Goal: Task Accomplishment & Management: Use online tool/utility

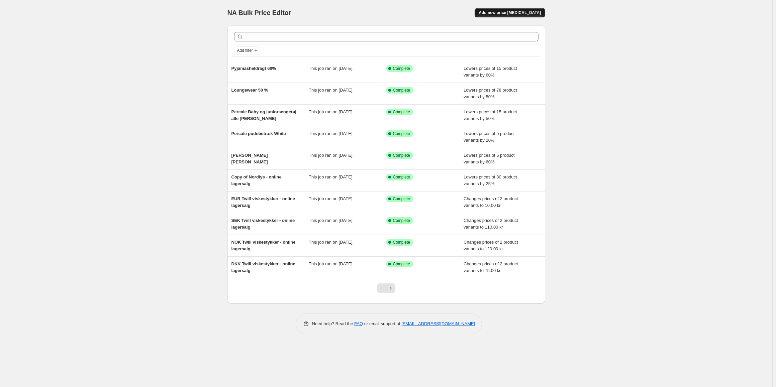
click at [522, 11] on span "Add new price [MEDICAL_DATA]" at bounding box center [509, 12] width 62 height 5
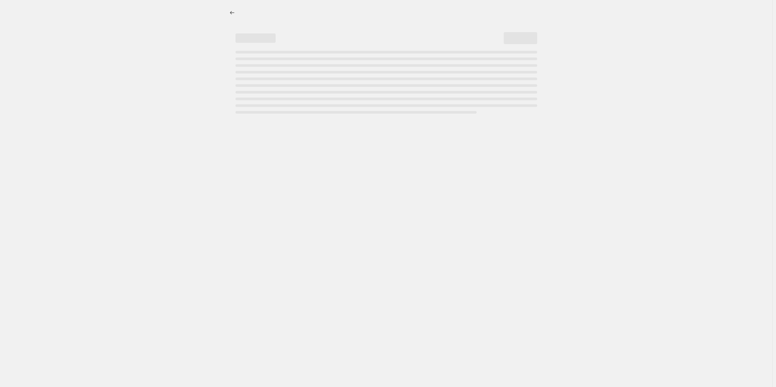
select select "percentage"
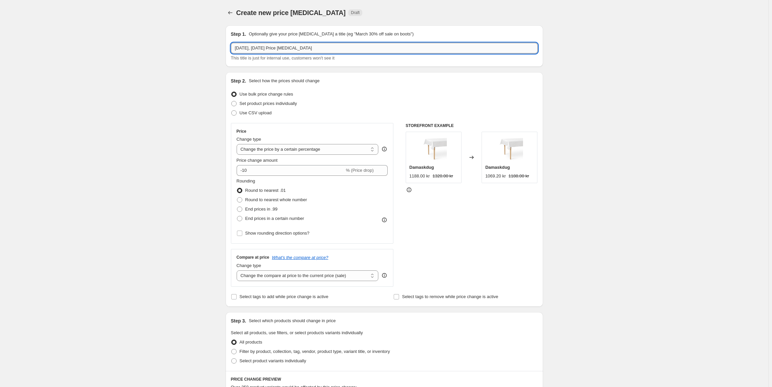
click at [298, 50] on input "[DATE], [DATE] Price [MEDICAL_DATA]" at bounding box center [384, 48] width 307 height 11
click at [239, 46] on input "Original Forklæde" at bounding box center [384, 48] width 307 height 11
click at [237, 48] on input "Original Forklæde" at bounding box center [384, 48] width 307 height 11
click at [297, 47] on input "DKK Original Forklæde" at bounding box center [384, 48] width 307 height 11
type input "DKK Original Forklæde BtB - online lagersalg"
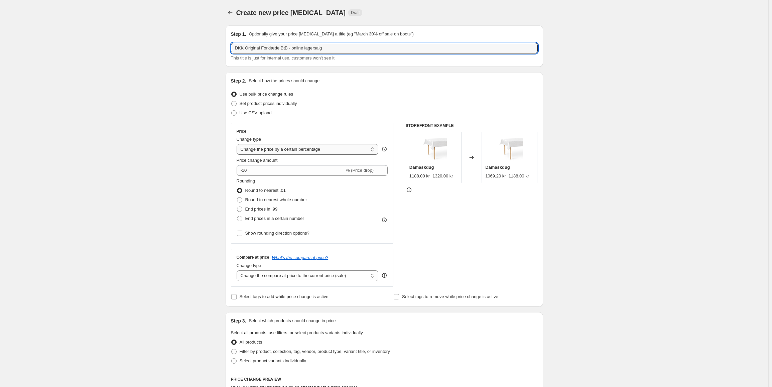
click at [301, 152] on select "Change the price to a certain amount Change the price by a certain amount Chang…" at bounding box center [308, 149] width 142 height 11
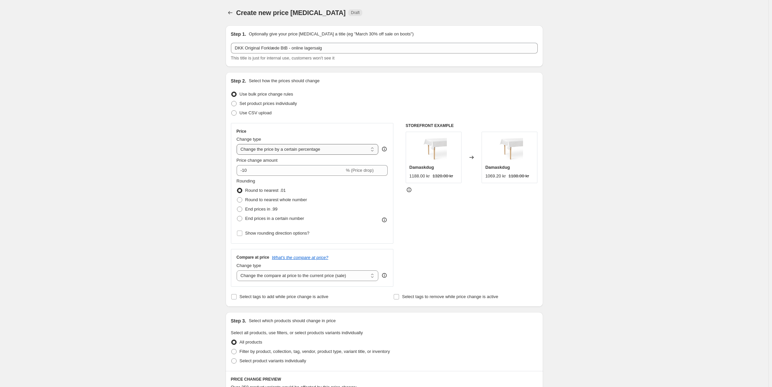
select select "to"
click at [238, 144] on select "Change the price to a certain amount Change the price by a certain amount Chang…" at bounding box center [308, 149] width 142 height 11
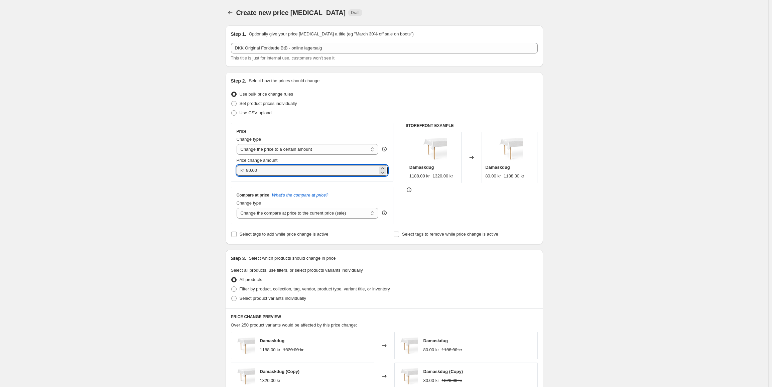
drag, startPoint x: 277, startPoint y: 171, endPoint x: 230, endPoint y: 173, distance: 46.5
click at [230, 173] on div "Step 2. Select how the prices should change Use bulk price change rules Set pro…" at bounding box center [385, 158] width 318 height 172
type input "170.00"
click at [268, 298] on span "Select product variants individually" at bounding box center [273, 298] width 67 height 5
click at [232, 296] on input "Select product variants individually" at bounding box center [231, 296] width 0 height 0
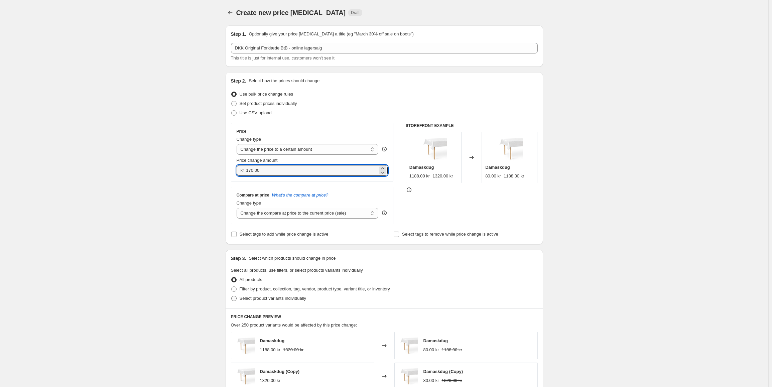
radio input "true"
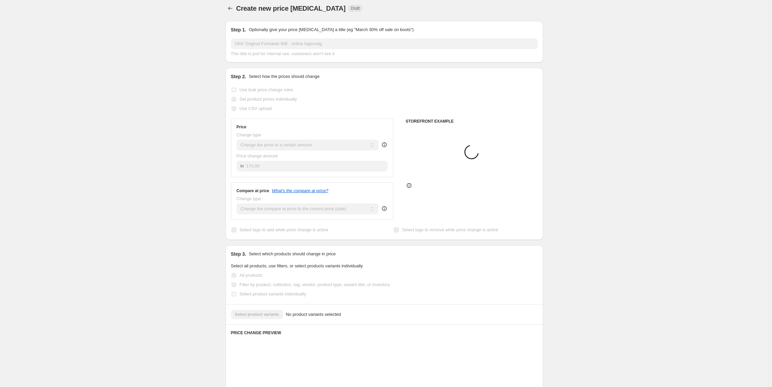
scroll to position [100, 0]
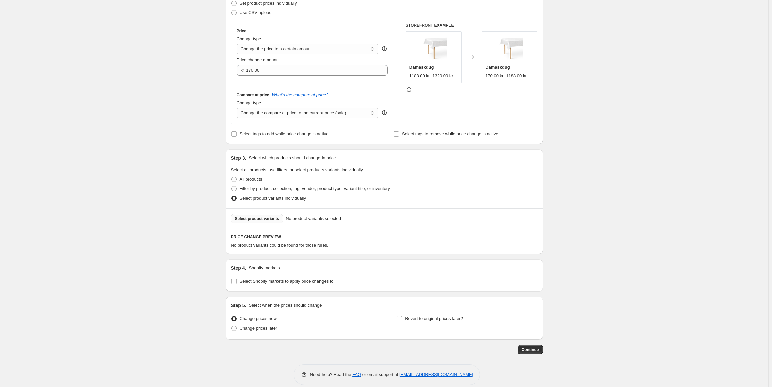
click at [268, 220] on span "Select product variants" at bounding box center [257, 218] width 44 height 5
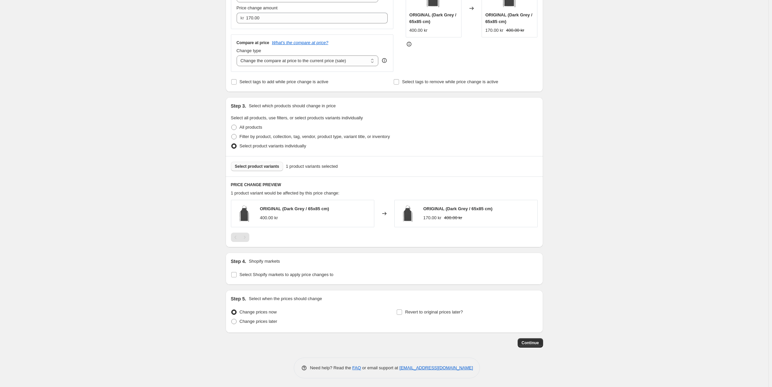
scroll to position [154, 0]
click at [266, 271] on span "Select Shopify markets to apply price changes to" at bounding box center [287, 273] width 94 height 5
click at [237, 271] on input "Select Shopify markets to apply price changes to" at bounding box center [233, 273] width 5 height 5
checkbox input "true"
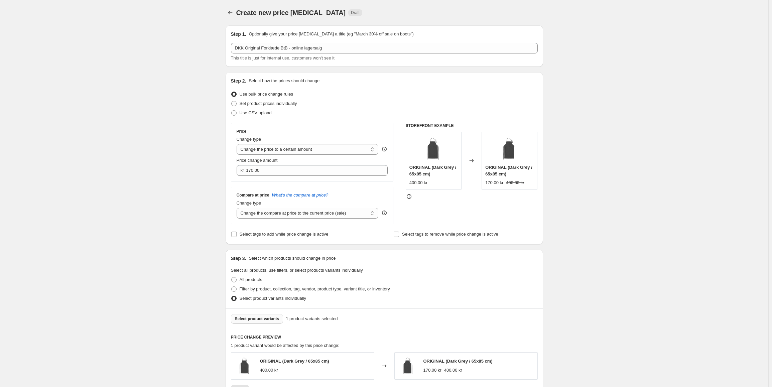
scroll to position [255, 0]
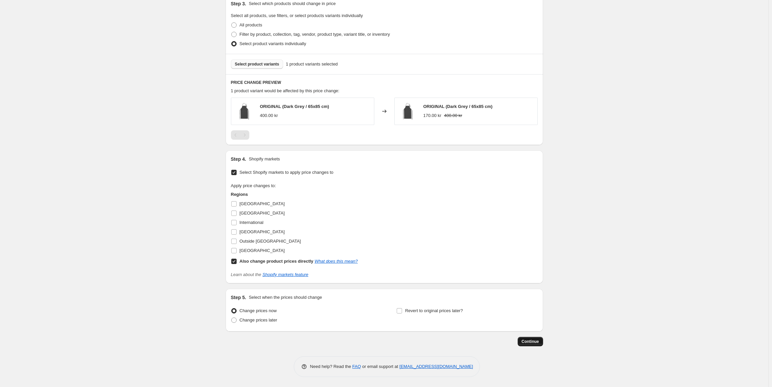
click at [543, 340] on button "Continue" at bounding box center [530, 341] width 25 height 9
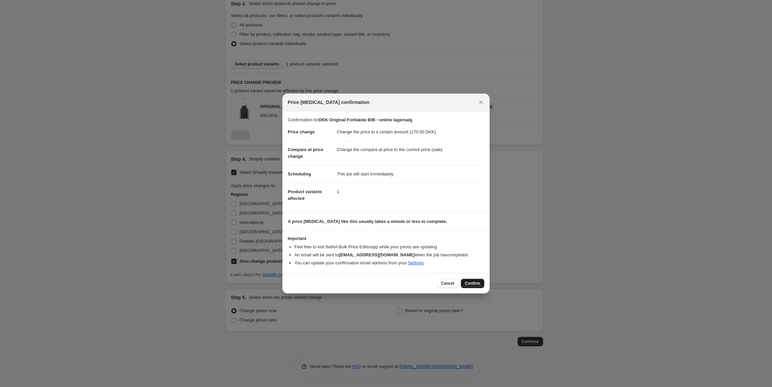
click at [479, 281] on span "Confirm" at bounding box center [472, 283] width 15 height 5
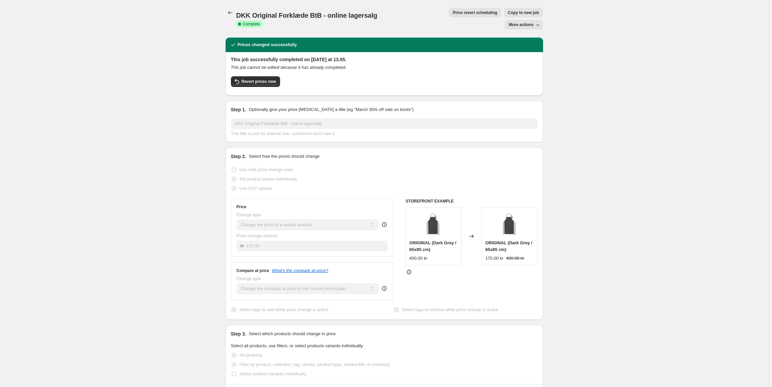
click at [508, 14] on span "Copy to new job" at bounding box center [523, 12] width 31 height 5
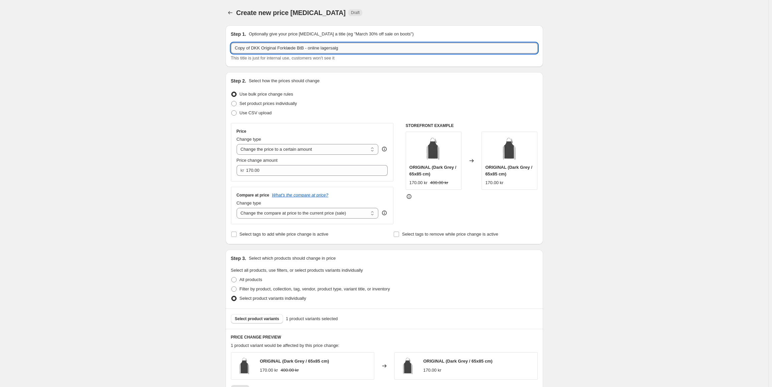
drag, startPoint x: 260, startPoint y: 47, endPoint x: 232, endPoint y: 50, distance: 28.2
click at [232, 50] on input "Copy of DKK Original Forklæde BtB - online lagersalg" at bounding box center [384, 48] width 307 height 11
type input "NOK Original Forklæde BtB - online lagersalg"
click at [303, 152] on select "Change the price to a certain amount Change the price by a certain amount Chang…" at bounding box center [308, 149] width 142 height 11
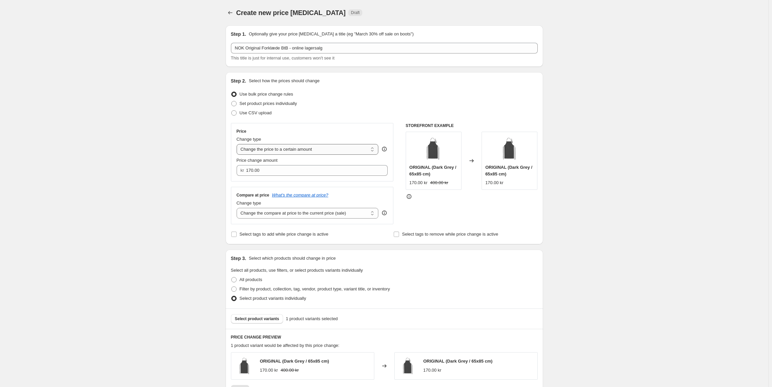
click at [238, 144] on select "Change the price to a certain amount Change the price by a certain amount Chang…" at bounding box center [308, 149] width 142 height 11
drag, startPoint x: 267, startPoint y: 172, endPoint x: 243, endPoint y: 172, distance: 23.7
click at [243, 172] on div "kr 170.00" at bounding box center [312, 170] width 151 height 11
click at [261, 171] on input "170.00" at bounding box center [312, 170] width 132 height 11
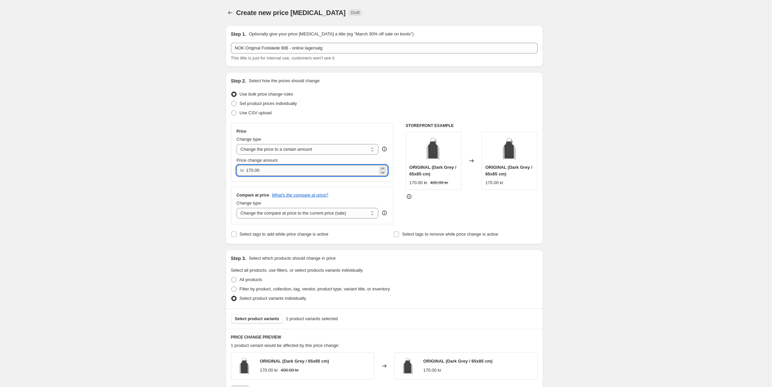
click at [261, 171] on input "170.00" at bounding box center [312, 170] width 132 height 11
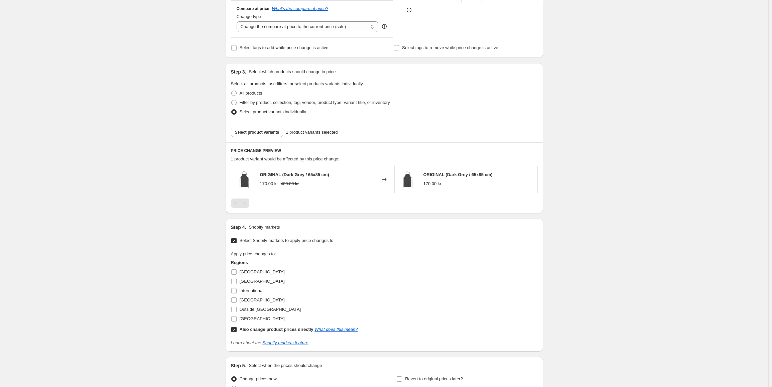
scroll to position [234, 0]
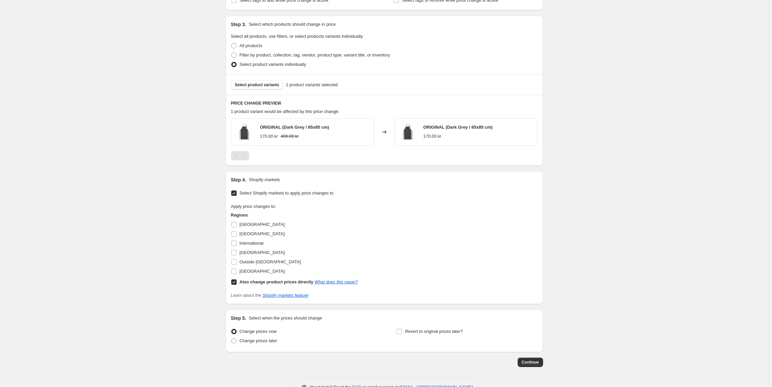
type input "265.00"
click at [235, 281] on input "Also change product prices directly What does this mean?" at bounding box center [233, 281] width 5 height 5
checkbox input "false"
click at [234, 250] on input "[GEOGRAPHIC_DATA]" at bounding box center [233, 252] width 5 height 5
checkbox input "true"
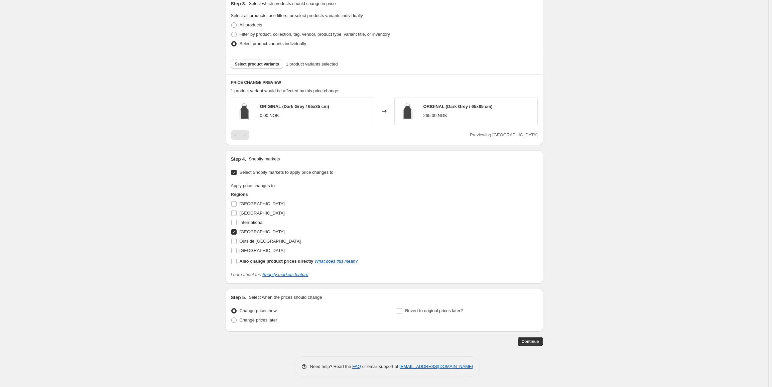
scroll to position [255, 0]
click at [543, 339] on button "Continue" at bounding box center [530, 341] width 25 height 9
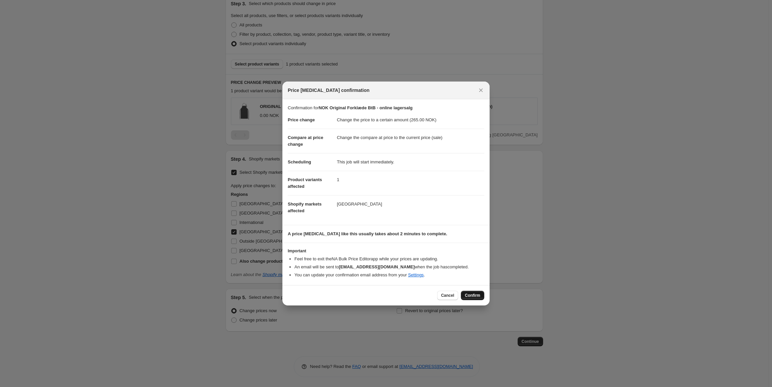
click at [475, 294] on span "Confirm" at bounding box center [472, 295] width 15 height 5
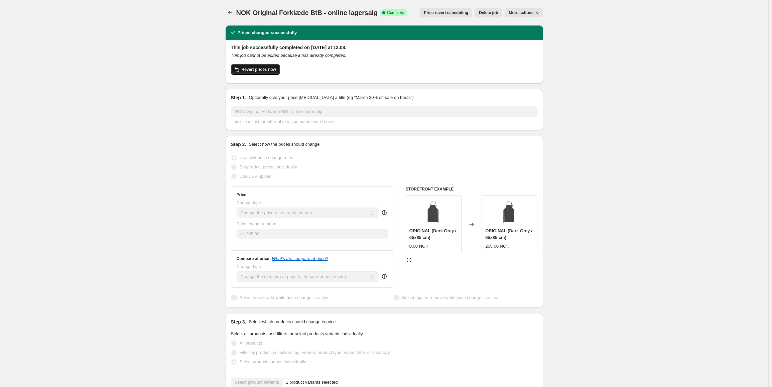
click at [247, 67] on span "Revert prices now" at bounding box center [259, 69] width 34 height 5
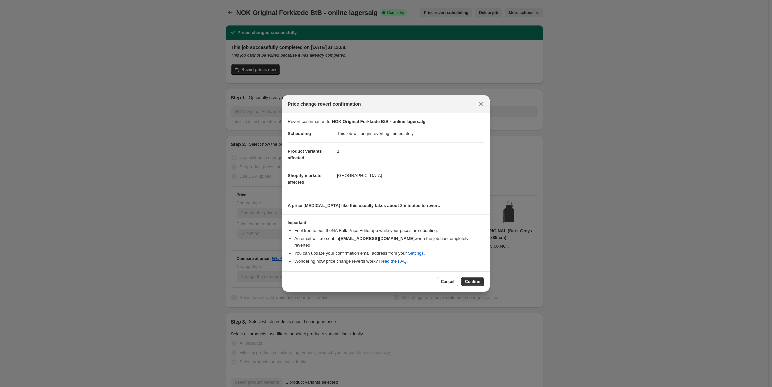
click at [476, 273] on div "Cancel Confirm" at bounding box center [385, 281] width 207 height 20
click at [476, 280] on span "Confirm" at bounding box center [472, 281] width 15 height 5
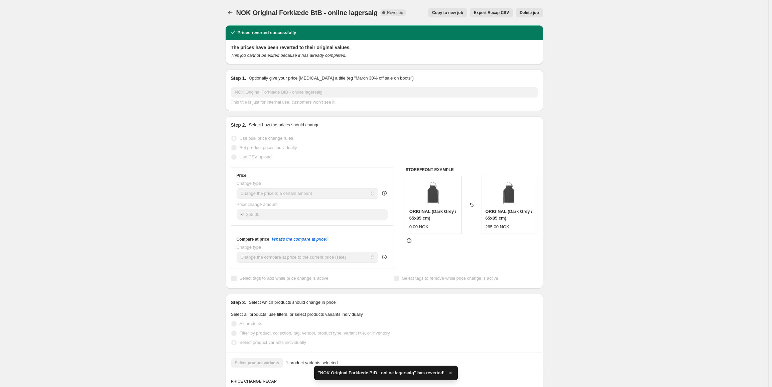
click at [541, 13] on button "Delete job" at bounding box center [529, 12] width 27 height 9
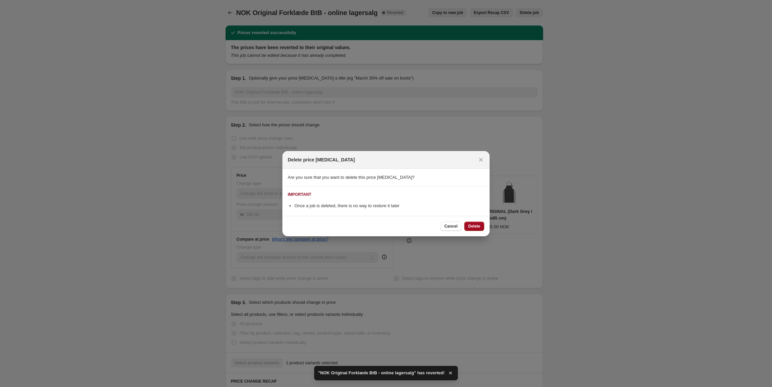
click at [470, 225] on span "Delete" at bounding box center [474, 226] width 12 height 5
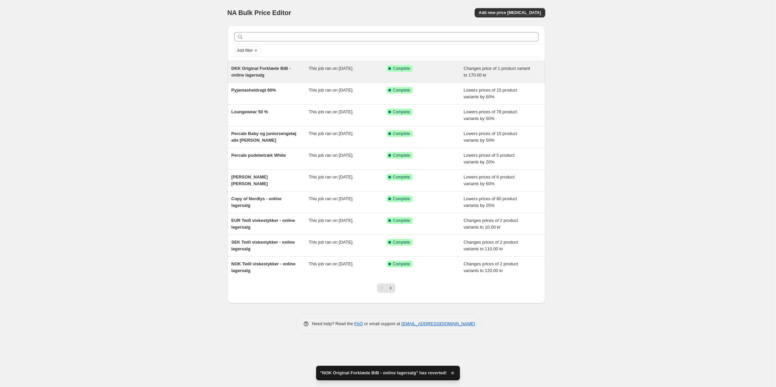
click at [307, 67] on div "DKK Original Forklæde BtB - online lagersalg" at bounding box center [270, 71] width 78 height 13
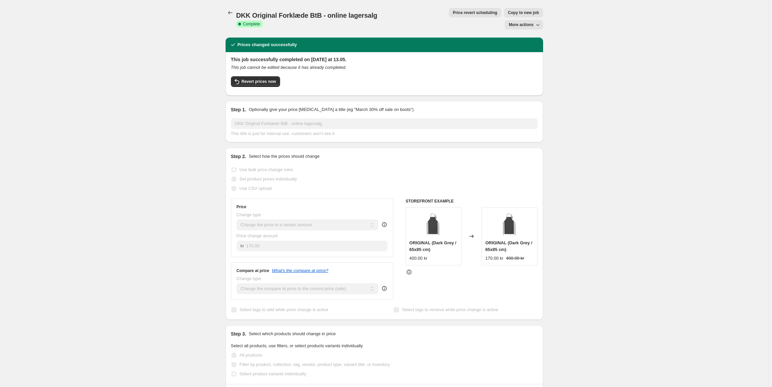
click at [508, 11] on span "Copy to new job" at bounding box center [523, 12] width 31 height 5
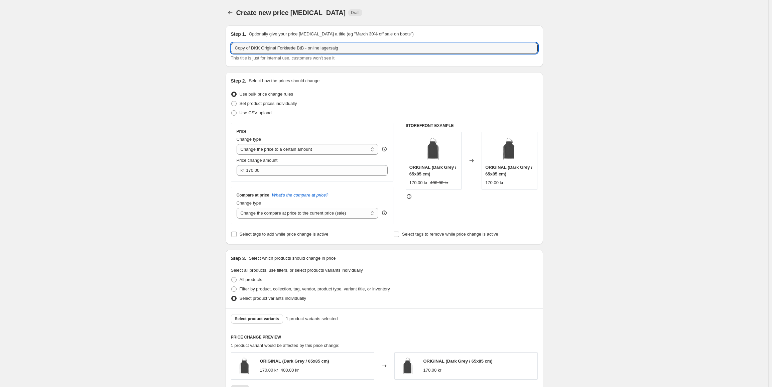
drag, startPoint x: 259, startPoint y: 48, endPoint x: 133, endPoint y: 58, distance: 127.0
click at [133, 58] on div "Create new price [MEDICAL_DATA]. This page is ready Create new price [MEDICAL_D…" at bounding box center [384, 321] width 769 height 642
type input "NOK Original Forklæde BtB - online lagersalg"
